Goal: Transaction & Acquisition: Subscribe to service/newsletter

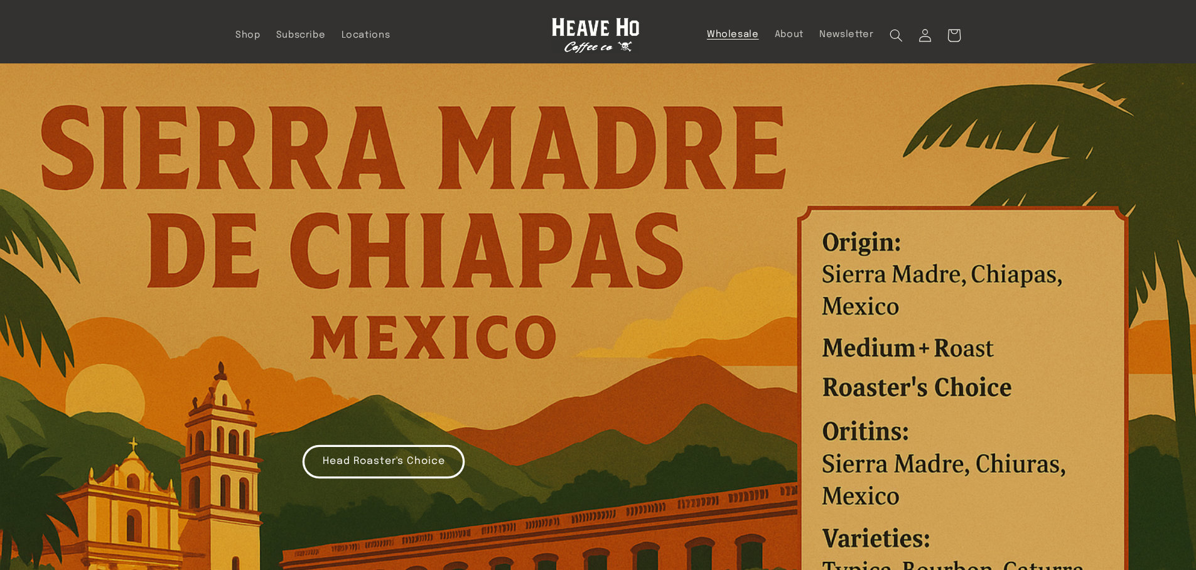
click at [730, 38] on span "Wholesale" at bounding box center [733, 35] width 52 height 12
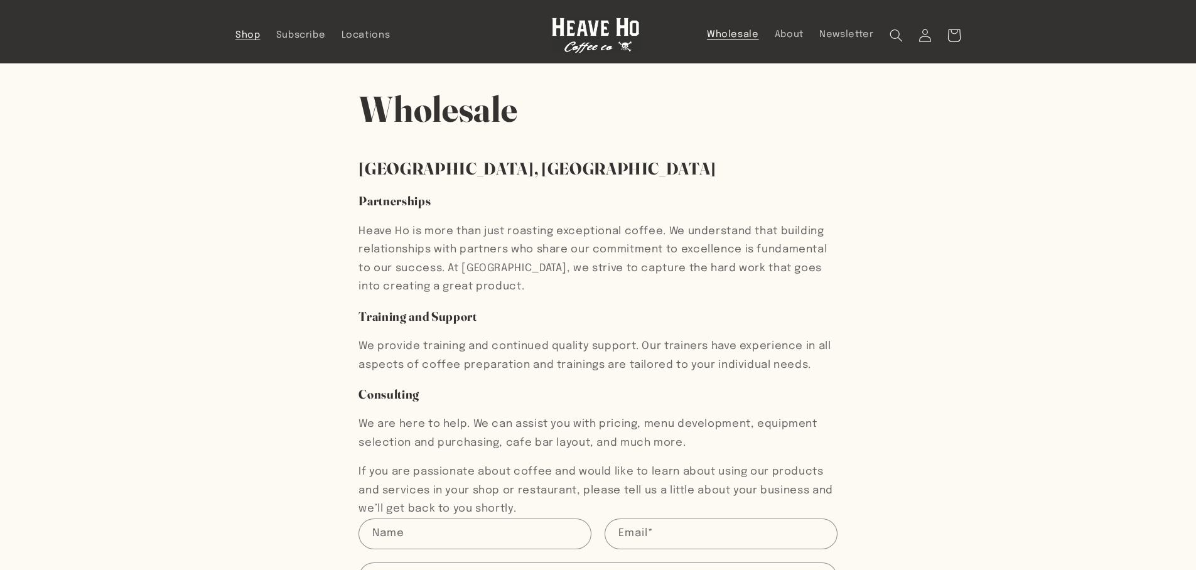
click at [246, 28] on link "Shop" at bounding box center [247, 35] width 41 height 28
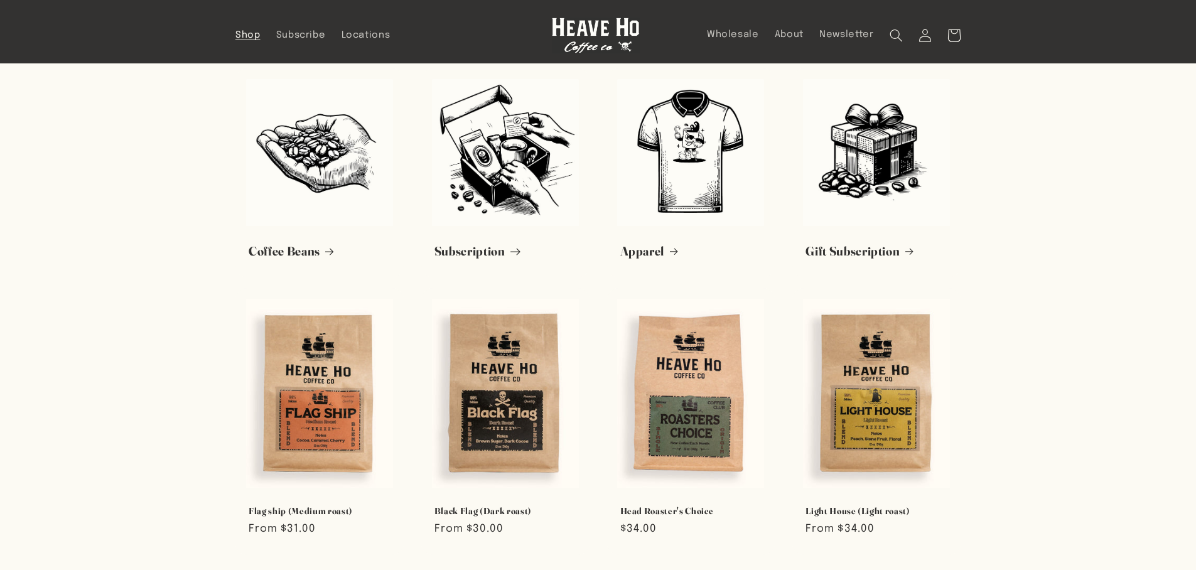
click at [450, 244] on link "Subscription" at bounding box center [505, 252] width 142 height 16
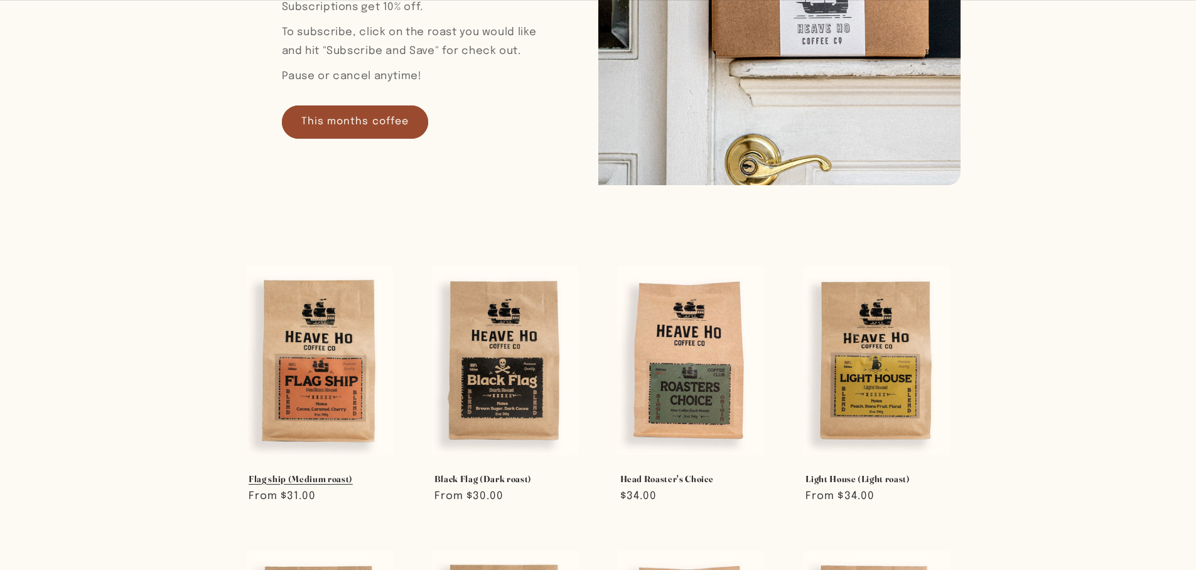
scroll to position [242, 0]
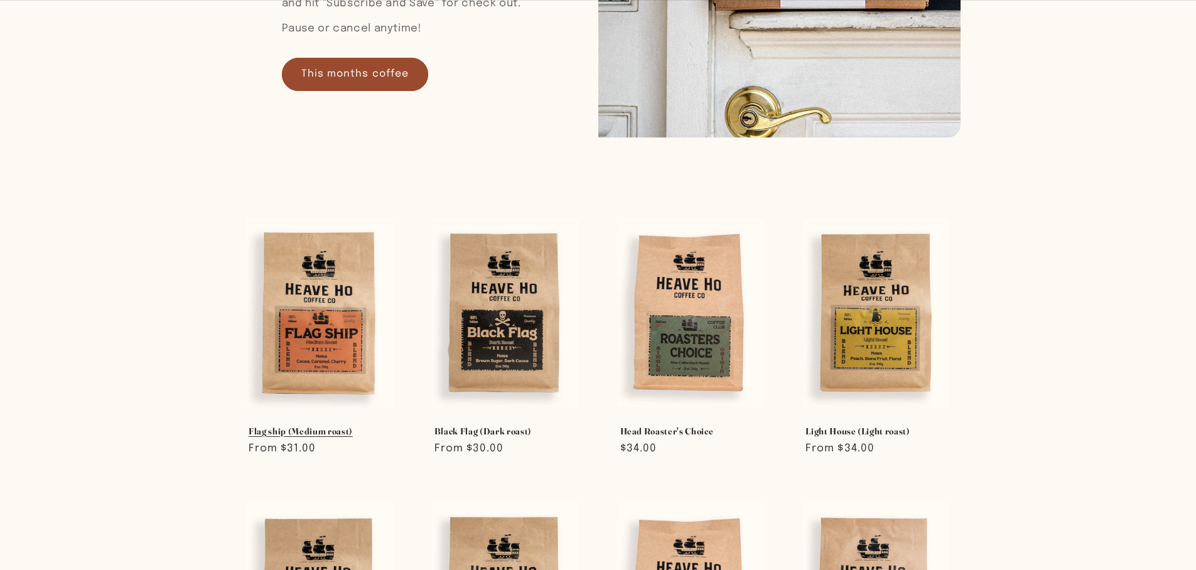
click at [308, 426] on link "Flag ship (Medium roast)" at bounding box center [320, 431] width 142 height 11
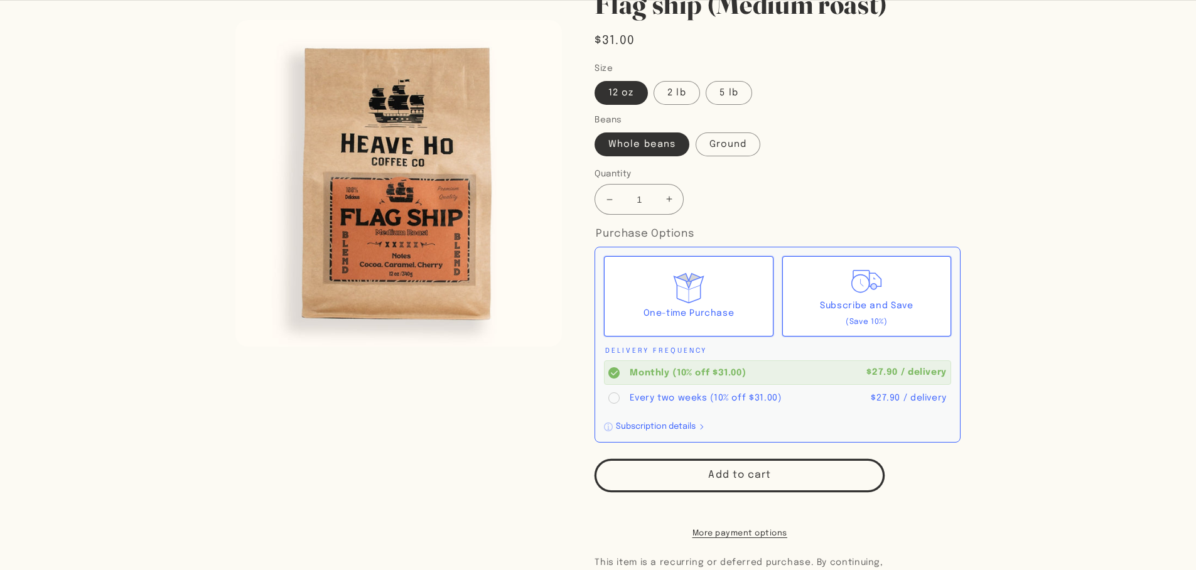
scroll to position [210, 0]
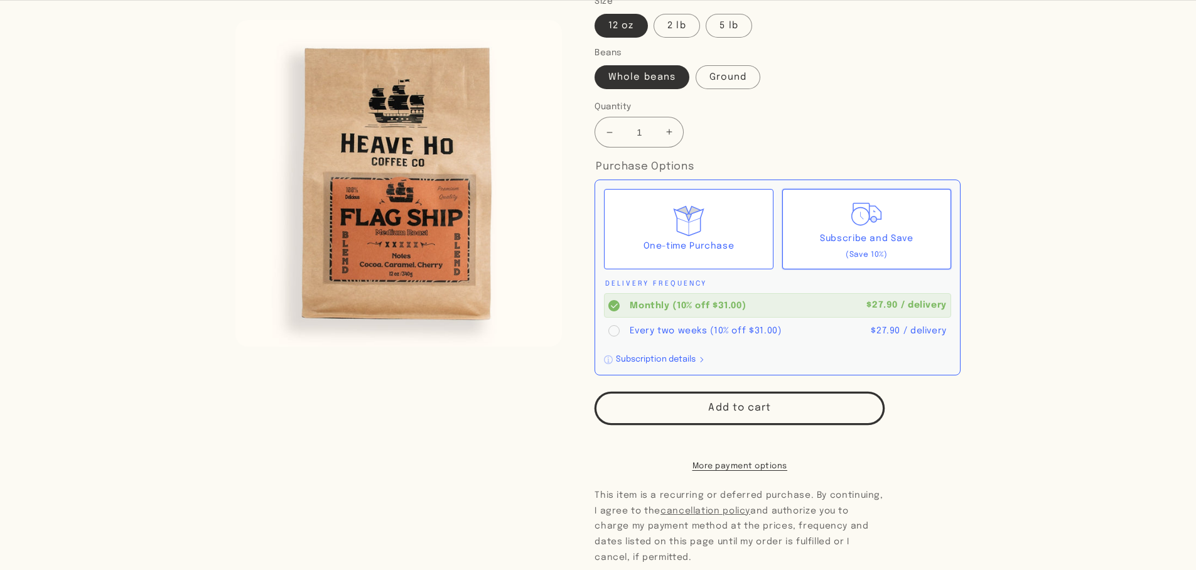
click at [863, 217] on icon at bounding box center [866, 213] width 35 height 35
click at [0, 0] on input "Subscribe and Save (Save 10%)" at bounding box center [0, 0] width 0 height 0
click at [616, 335] on circle at bounding box center [613, 330] width 11 height 11
click at [0, 0] on input "Every two weeks (10% off $31.00) $27.90 / delivery" at bounding box center [0, 0] width 0 height 0
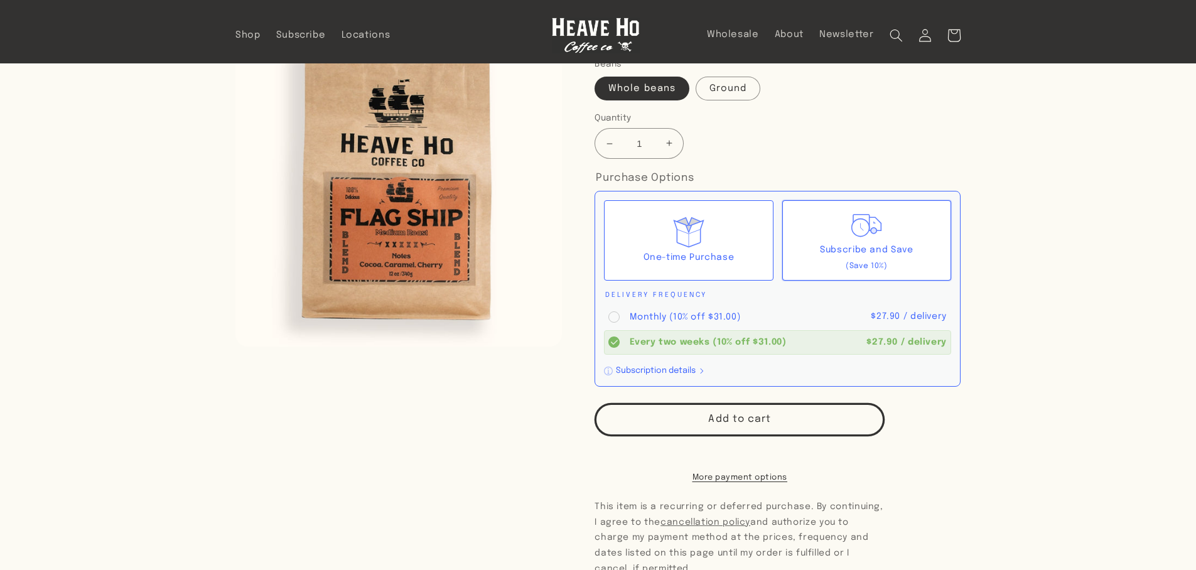
scroll to position [195, 0]
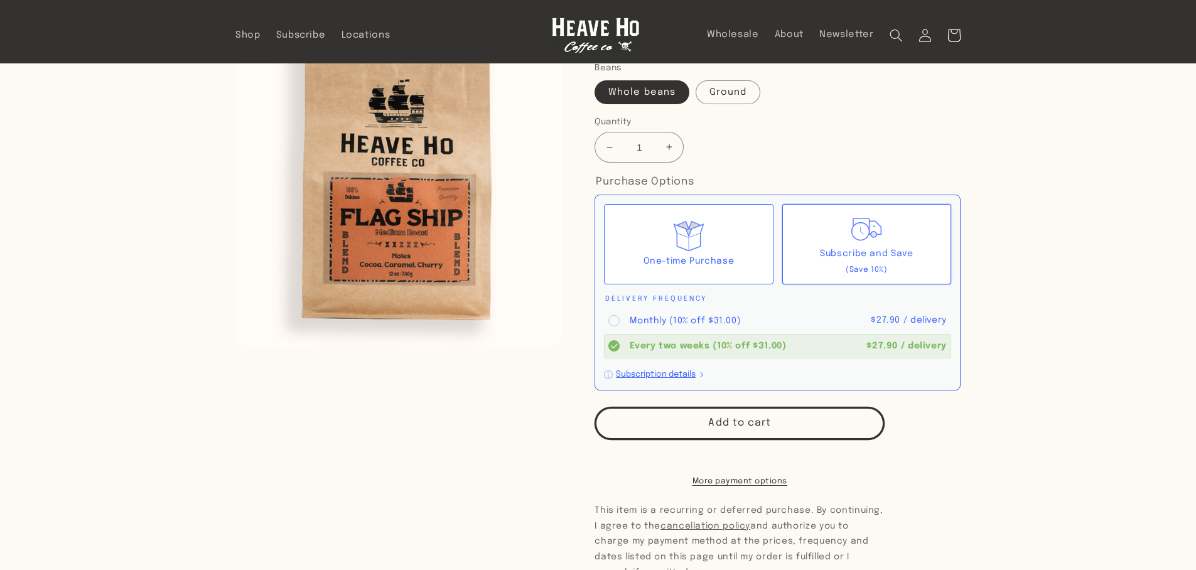
click at [660, 379] on button "Subscription details" at bounding box center [654, 374] width 101 height 13
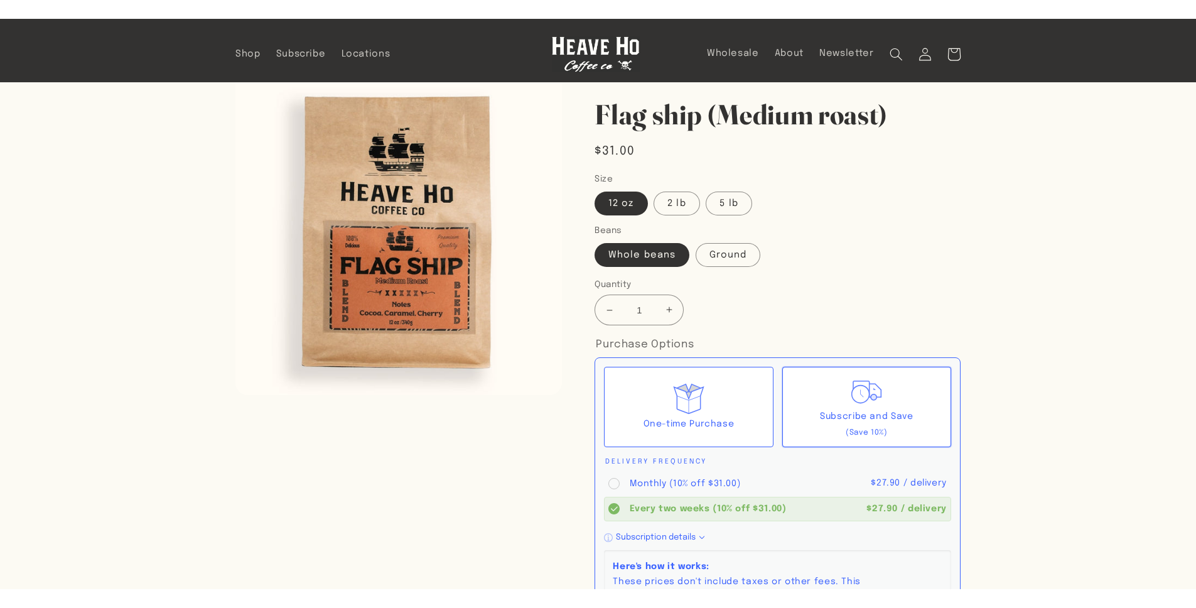
scroll to position [0, 0]
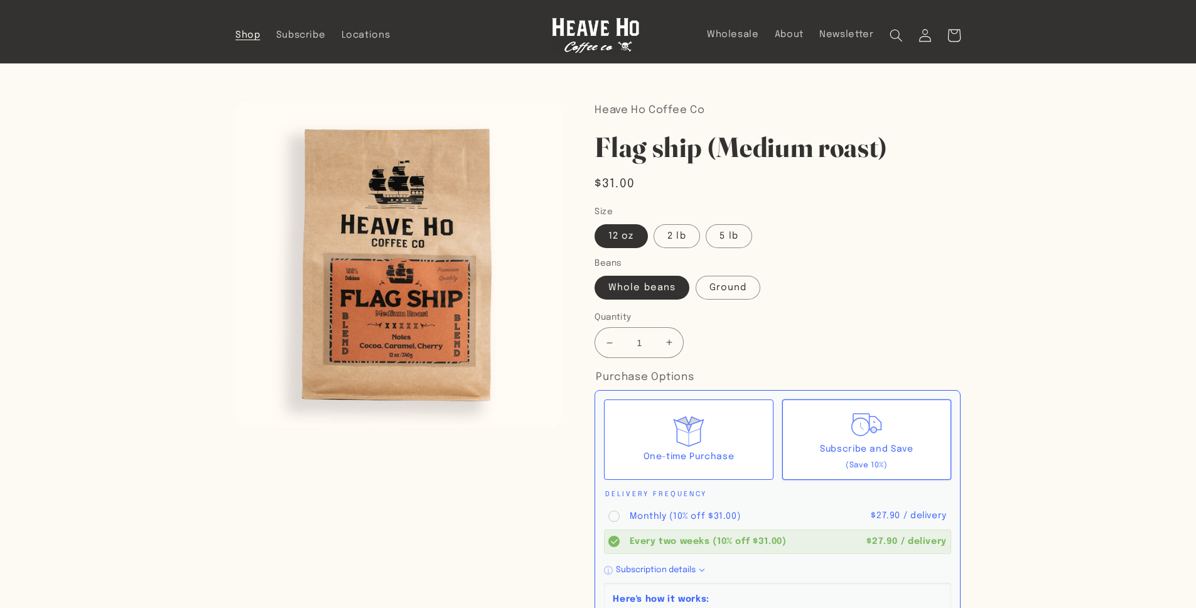
click at [235, 33] on span "Shop" at bounding box center [247, 36] width 25 height 12
